Goal: Navigation & Orientation: Find specific page/section

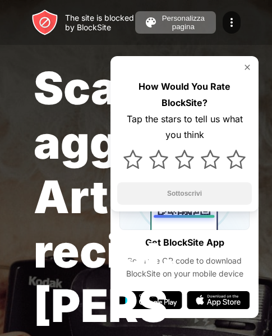
scroll to position [0, 4]
click at [249, 64] on img at bounding box center [247, 67] width 9 height 9
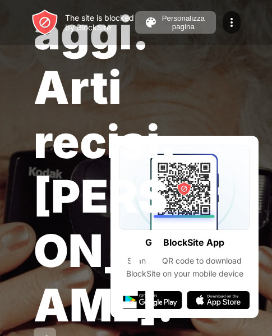
scroll to position [305, 0]
